Goal: Find specific page/section: Find specific page/section

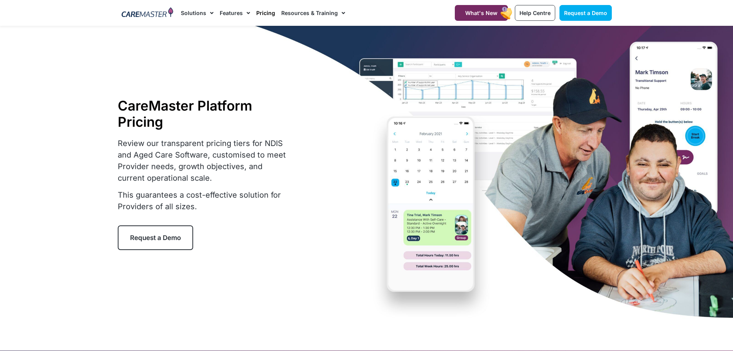
click at [211, 12] on span "Menu" at bounding box center [209, 13] width 7 height 13
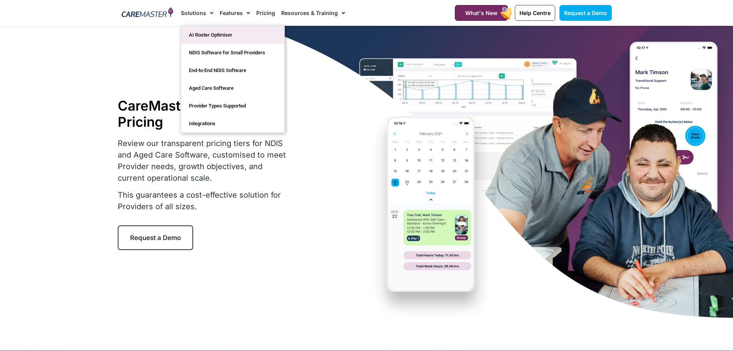
click at [219, 41] on link "AI Roster Optimiser" at bounding box center [232, 35] width 103 height 18
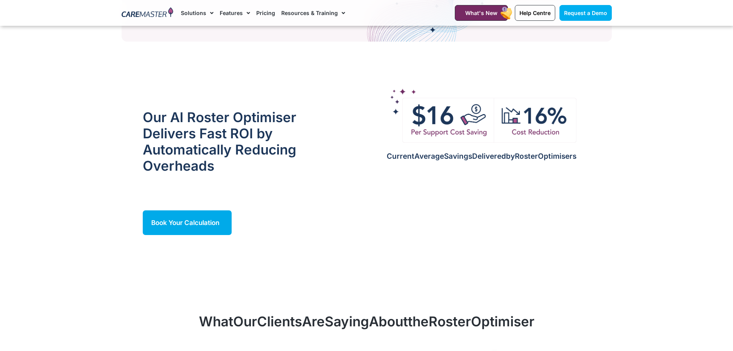
scroll to position [846, 0]
